Goal: Consume media (video, audio)

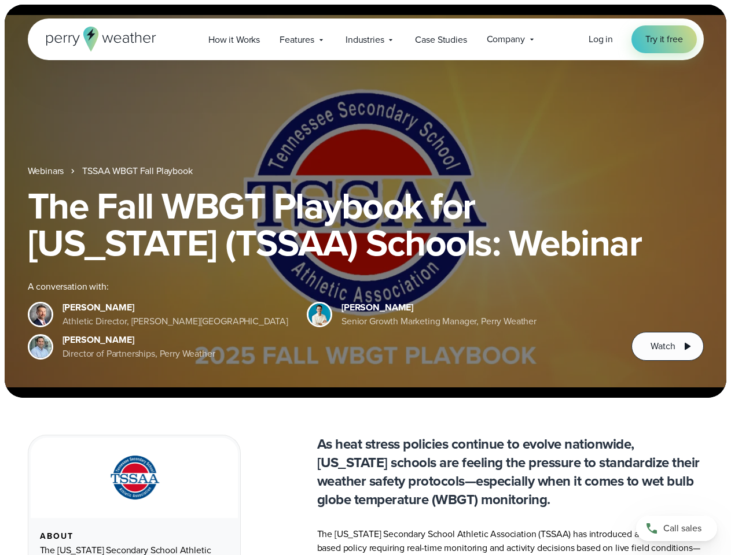
click at [365, 278] on div "The Fall WBGT Playbook for [US_STATE] (TSSAA) Schools: Webinar A conversation w…" at bounding box center [366, 274] width 676 height 174
click at [365, 39] on span "Industries" at bounding box center [364, 40] width 38 height 14
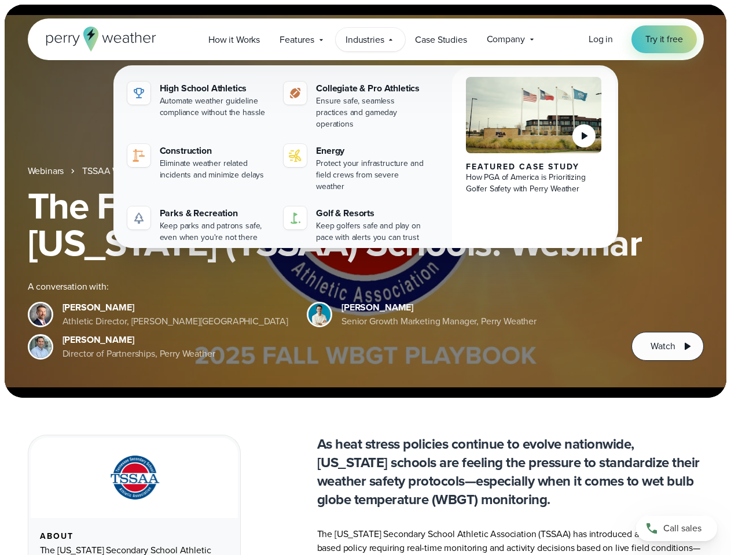
click at [365, 201] on h1 "The Fall WBGT Playbook for [US_STATE] (TSSAA) Schools: Webinar" at bounding box center [366, 224] width 676 height 74
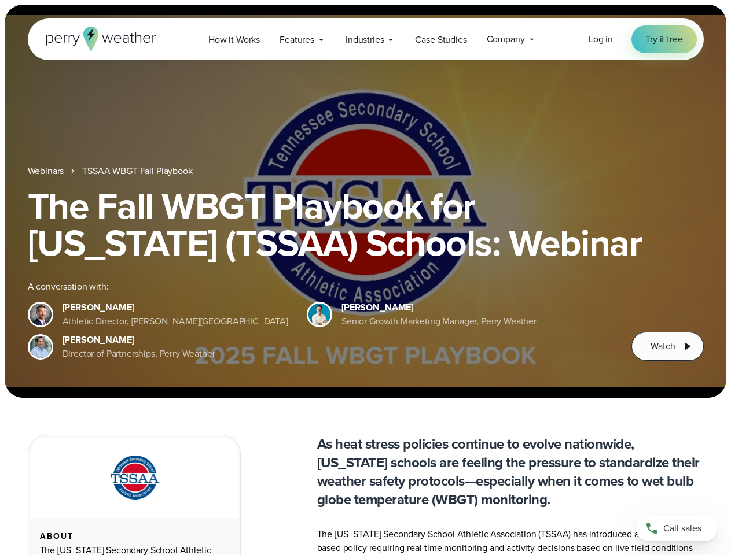
click at [138, 171] on link "TSSAA WBGT Fall Playbook" at bounding box center [137, 171] width 110 height 14
click at [667, 347] on span "Watch" at bounding box center [662, 347] width 24 height 14
